Goal: Information Seeking & Learning: Learn about a topic

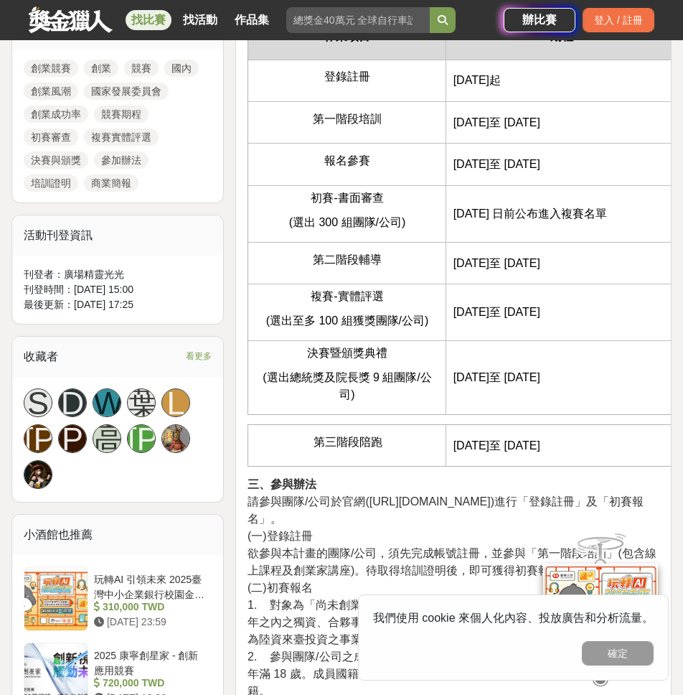
scroll to position [821, 0]
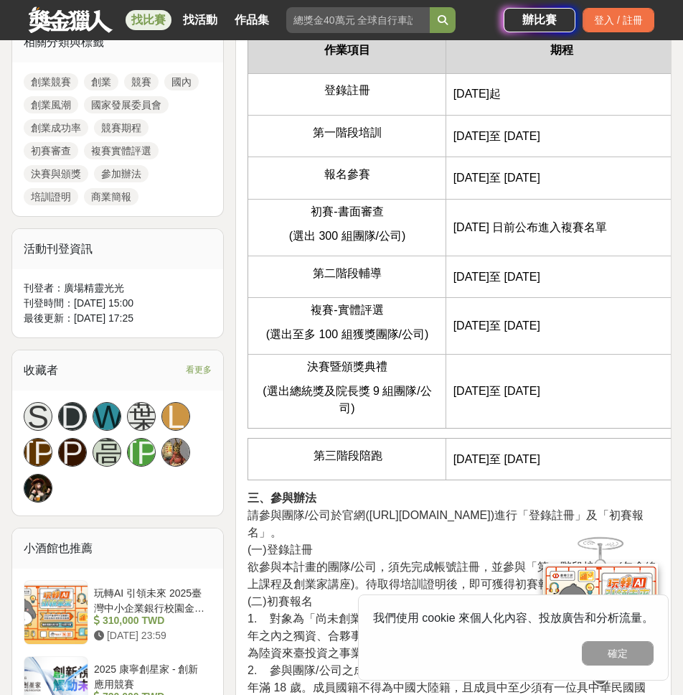
click at [567, 462] on td "[DATE]至 [DATE]" at bounding box center [562, 459] width 232 height 42
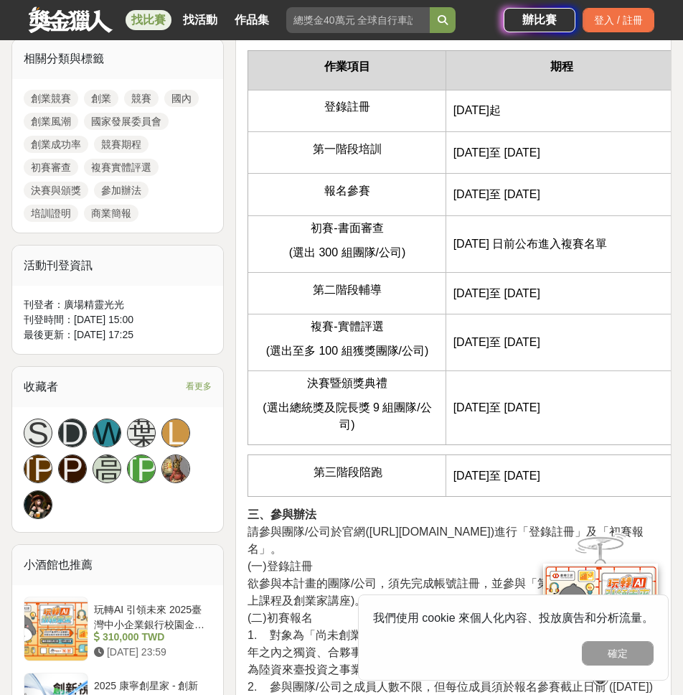
scroll to position [706, 0]
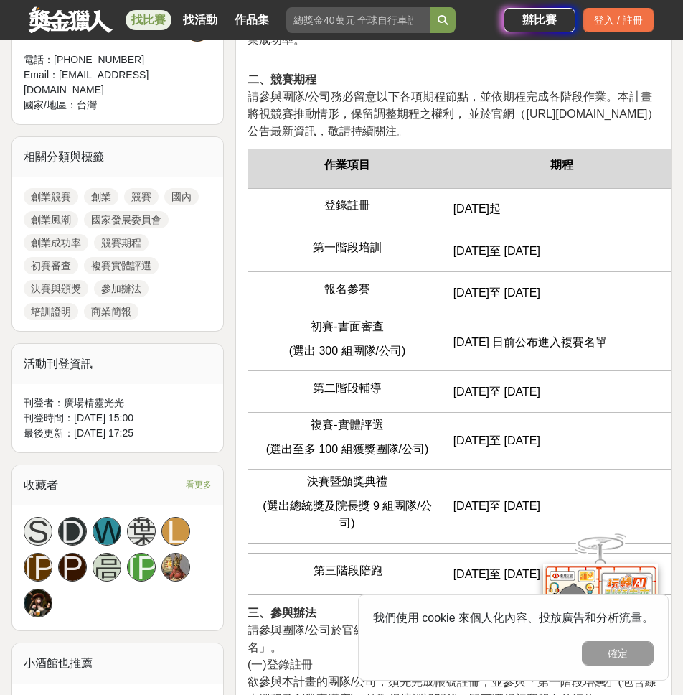
click at [333, 211] on span "登錄註冊" at bounding box center [347, 205] width 46 height 12
drag, startPoint x: 327, startPoint y: 223, endPoint x: 667, endPoint y: 379, distance: 373.8
click at [667, 379] on tbody "作業項目 期程 登錄註冊 [DATE]起 第一階段培訓 [DATE]至 [DATE] 報名參賽 [DATE]至 [DATE] 初賽-書面審查 (選出 300 …" at bounding box center [463, 346] width 430 height 394
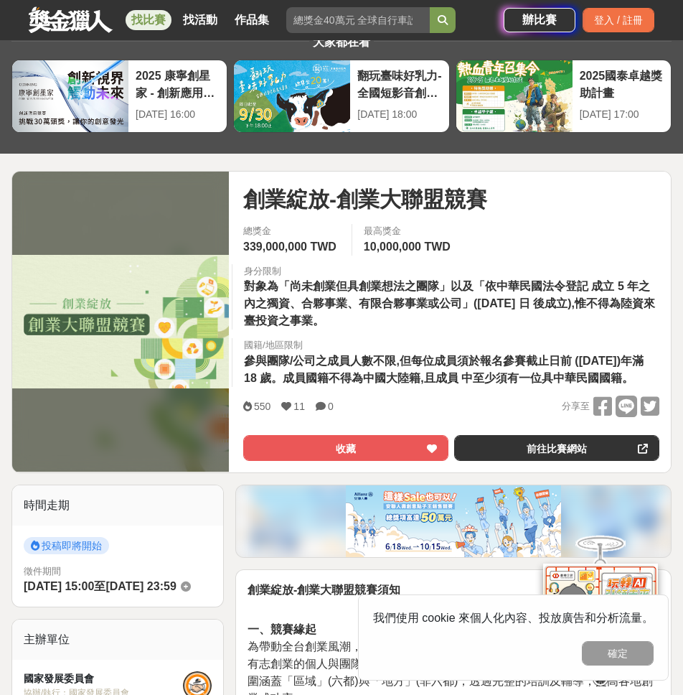
scroll to position [0, 0]
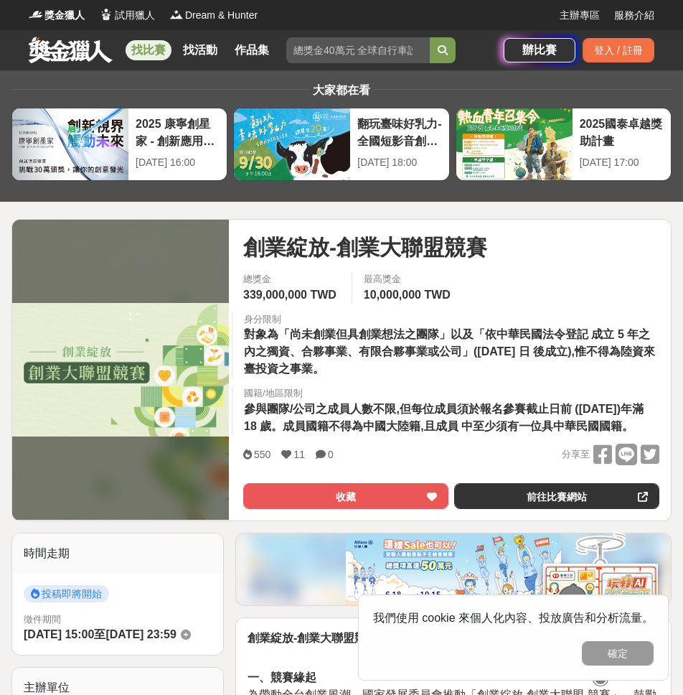
click at [473, 411] on span "參與團隊/公司之成員人數不限,但每位成員須於報名參賽截止日前 ([DATE])年滿 18 歲。成員國籍不得為中國大陸籍,且成員 中至少須有一位具中華民國國籍。" at bounding box center [444, 417] width 400 height 29
click at [56, 42] on link at bounding box center [70, 49] width 87 height 27
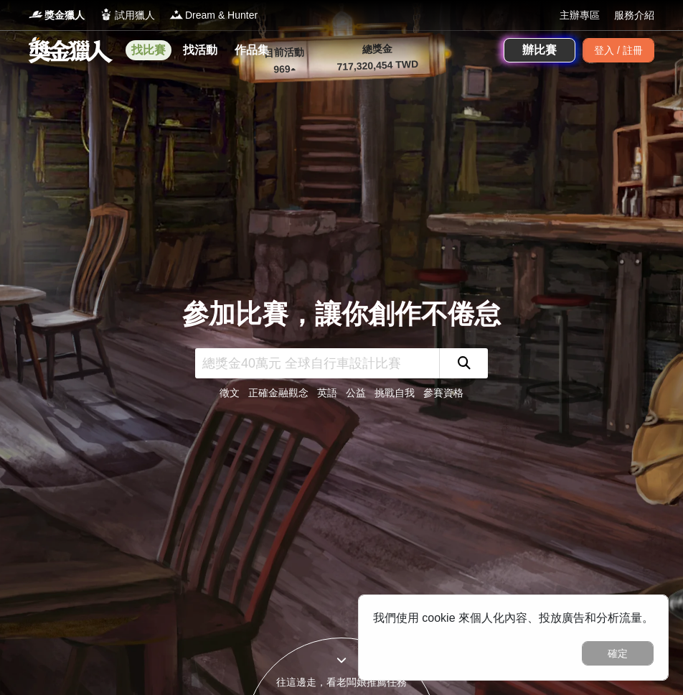
click at [151, 52] on link "找比賽" at bounding box center [149, 50] width 46 height 20
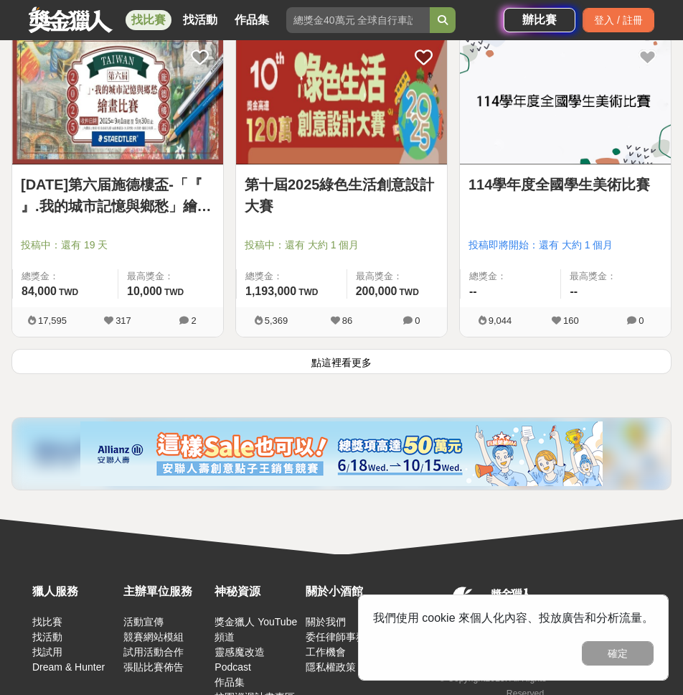
scroll to position [2560, 0]
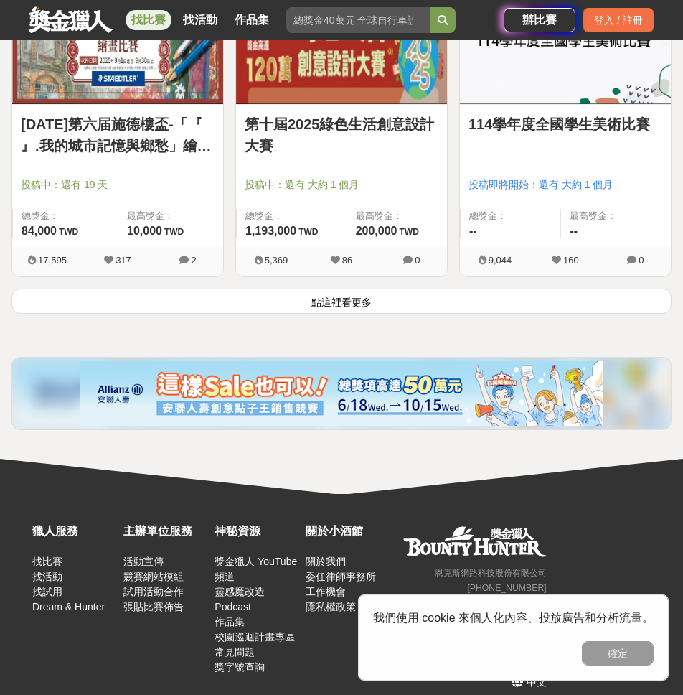
click at [268, 289] on button "點這裡看更多" at bounding box center [341, 301] width 660 height 25
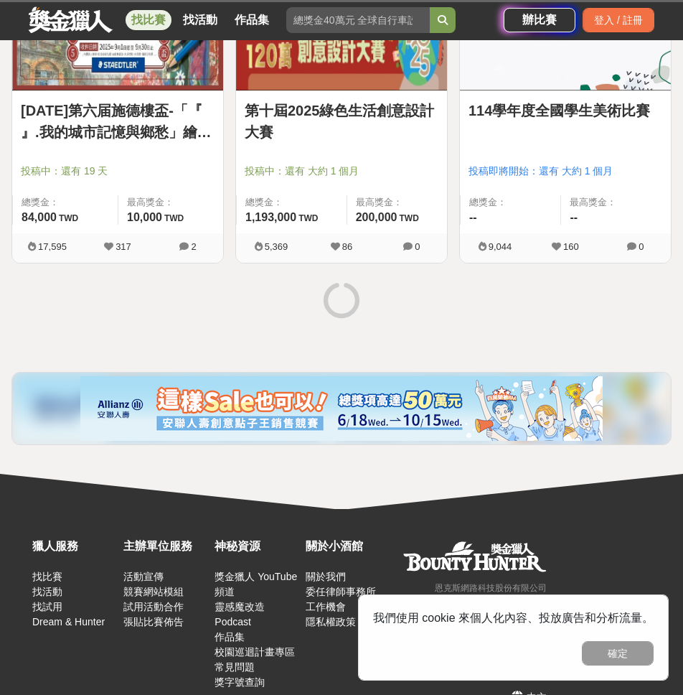
scroll to position [2458, 0]
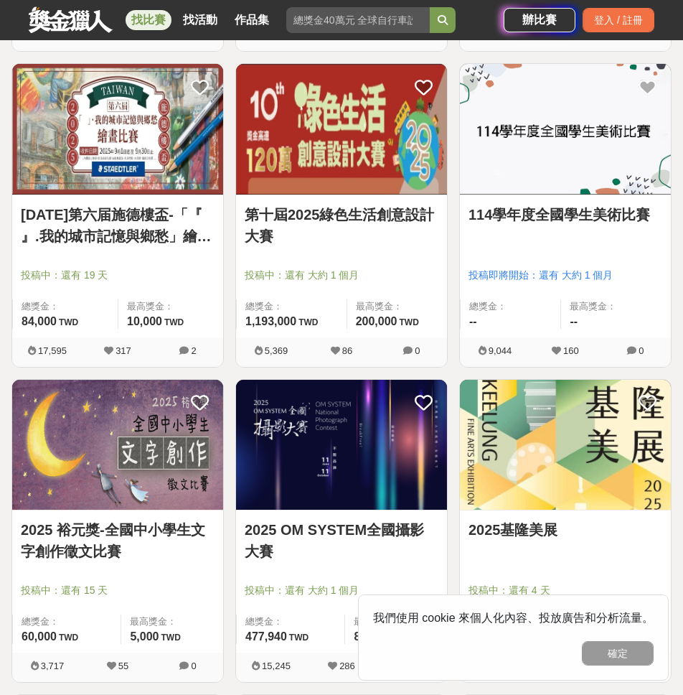
click at [356, 366] on div "第十屆2025綠色生活創意設計大賽 投稿中：還有 大約 1 個月 總獎金： 1,193,000 119.3 萬 TWD 最高獎金： 200,000 TWD 5…" at bounding box center [341, 215] width 212 height 304
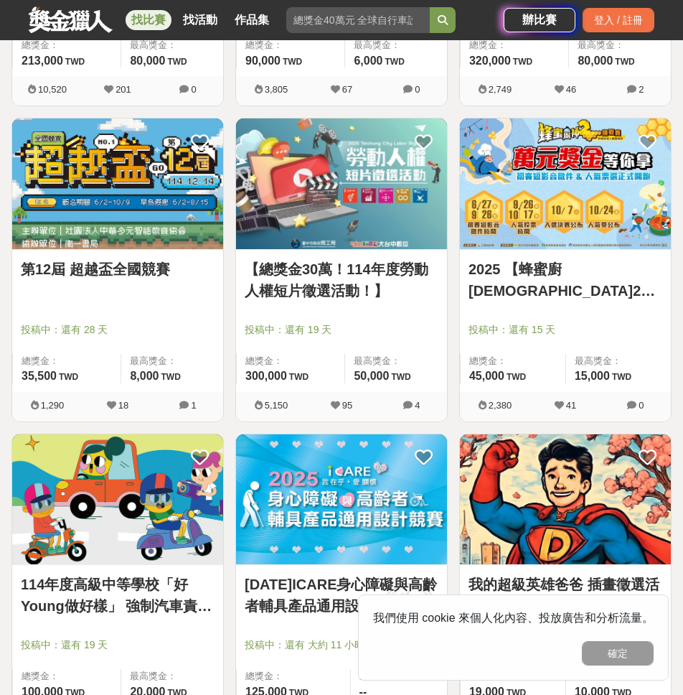
scroll to position [4643, 0]
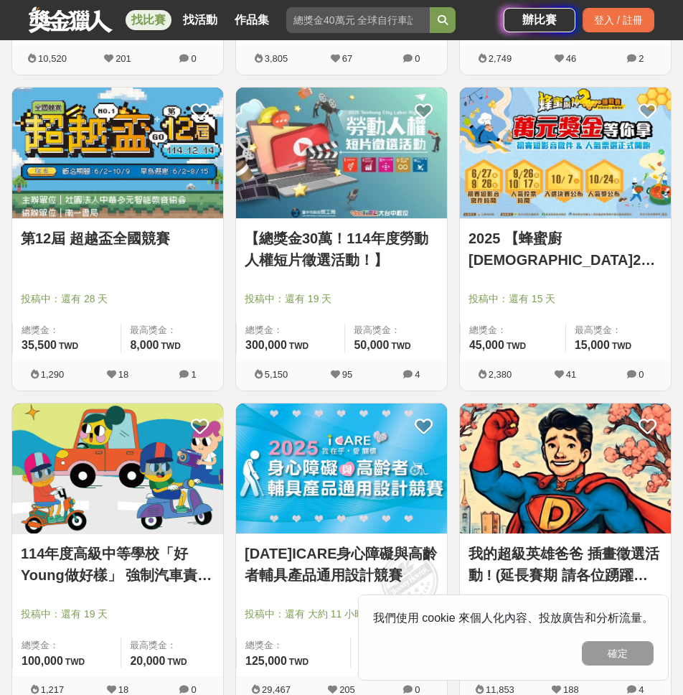
click at [382, 300] on span "投稿中：還有 19 天" at bounding box center [342, 298] width 194 height 15
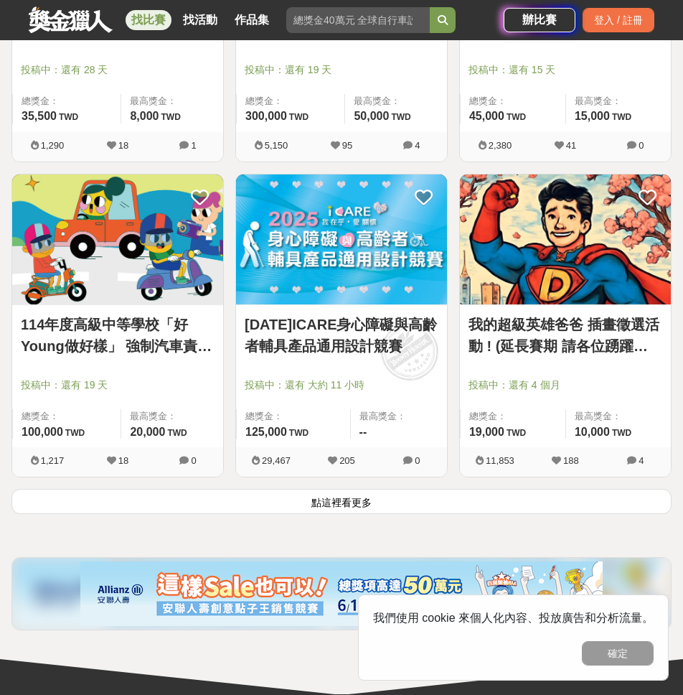
scroll to position [4942, 0]
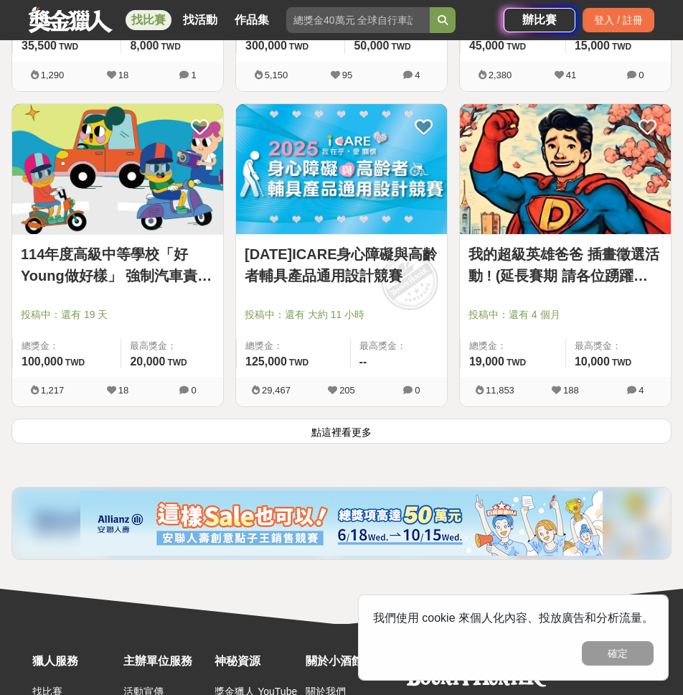
click at [400, 417] on div "[DATE]ICARE身心障礙與高齡者輔具產品通用設計競賽 投稿中：還有 大約 11 小時 總獎金： 125,000 125,000 TWD 最高獎金： --…" at bounding box center [342, 260] width 224 height 315
click at [396, 429] on button "點這裡看更多" at bounding box center [341, 430] width 660 height 25
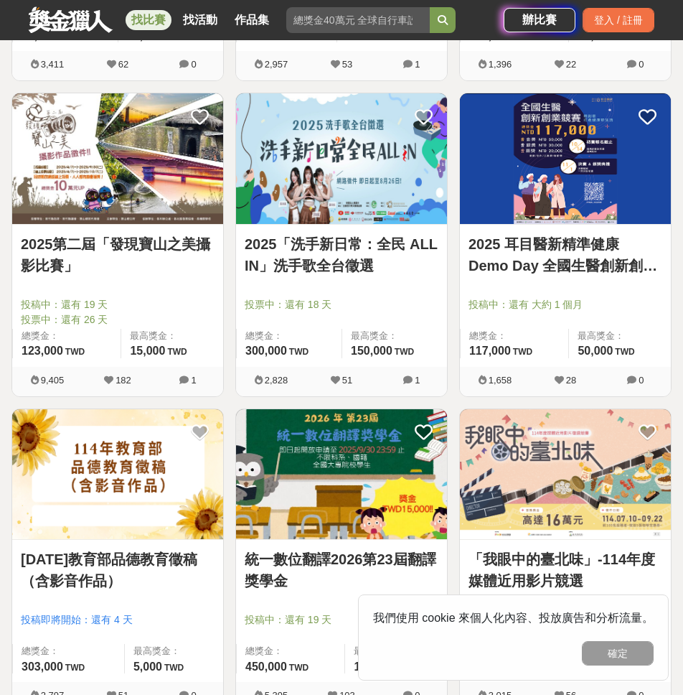
scroll to position [5594, 0]
